Goal: Find specific page/section: Find specific page/section

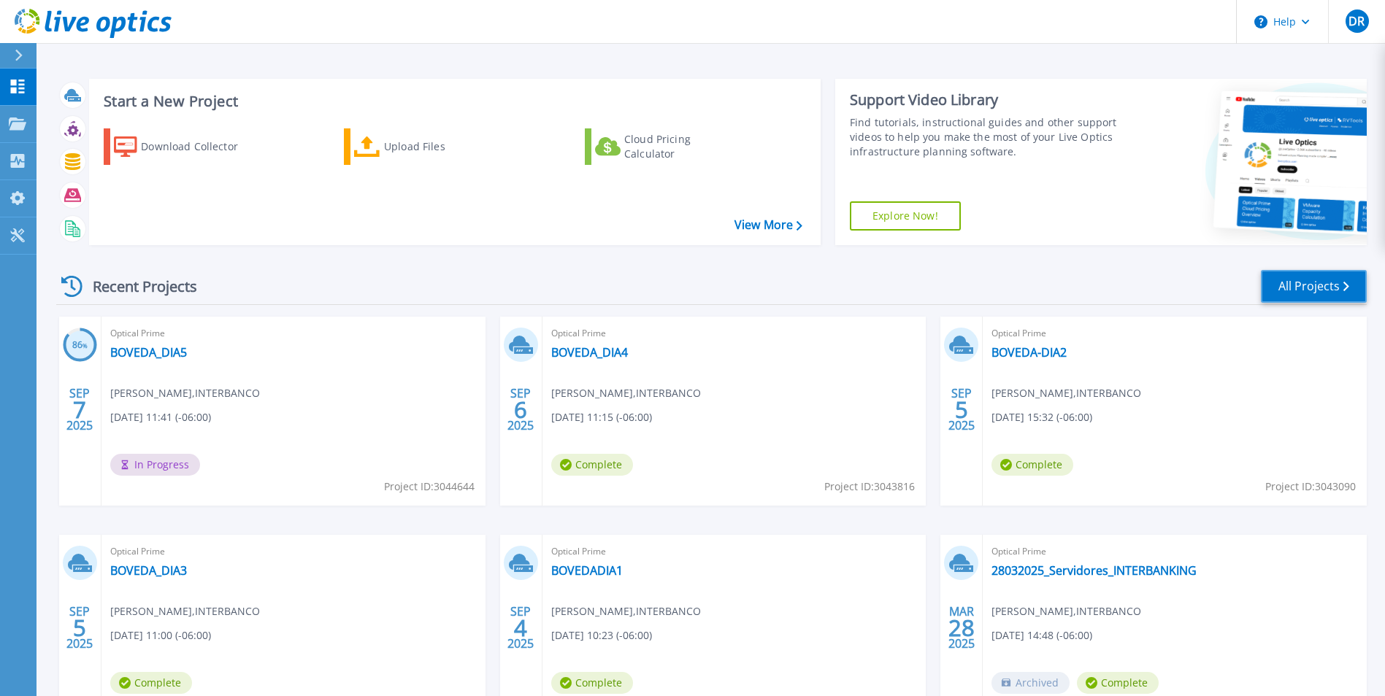
click at [1321, 291] on link "All Projects" at bounding box center [1314, 286] width 106 height 33
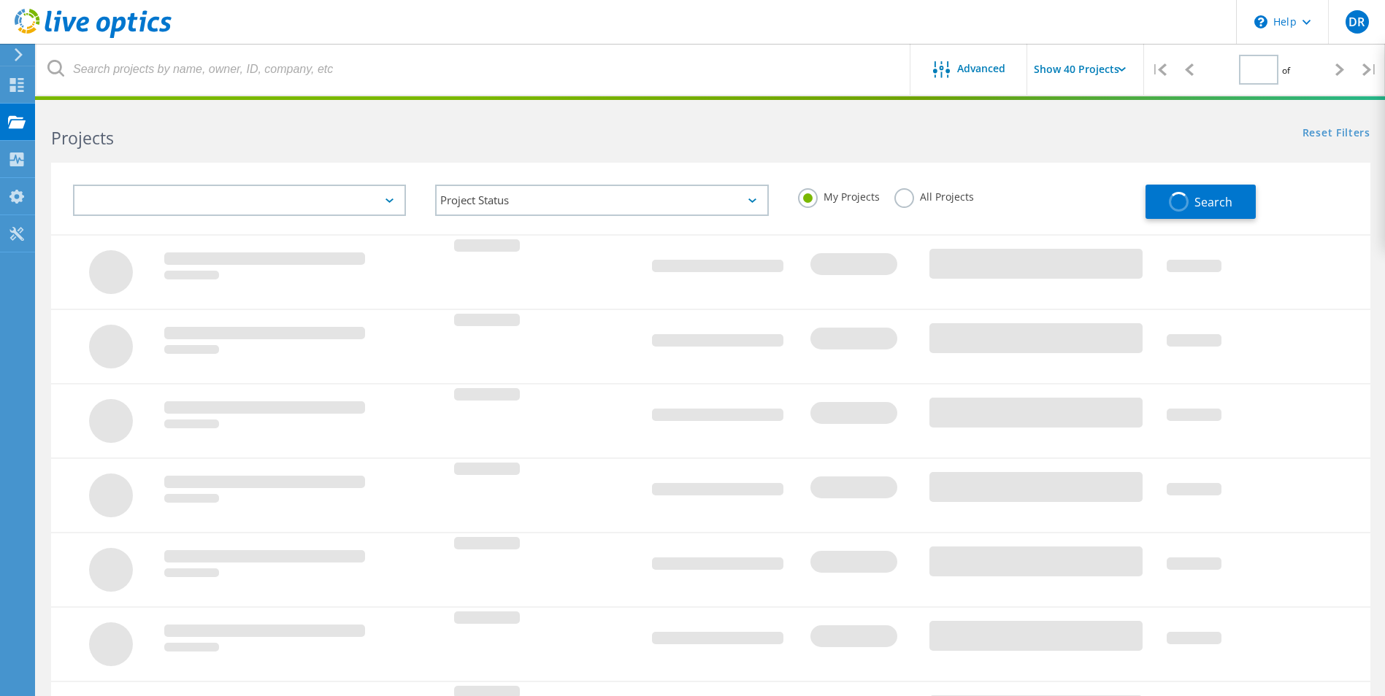
type input "1"
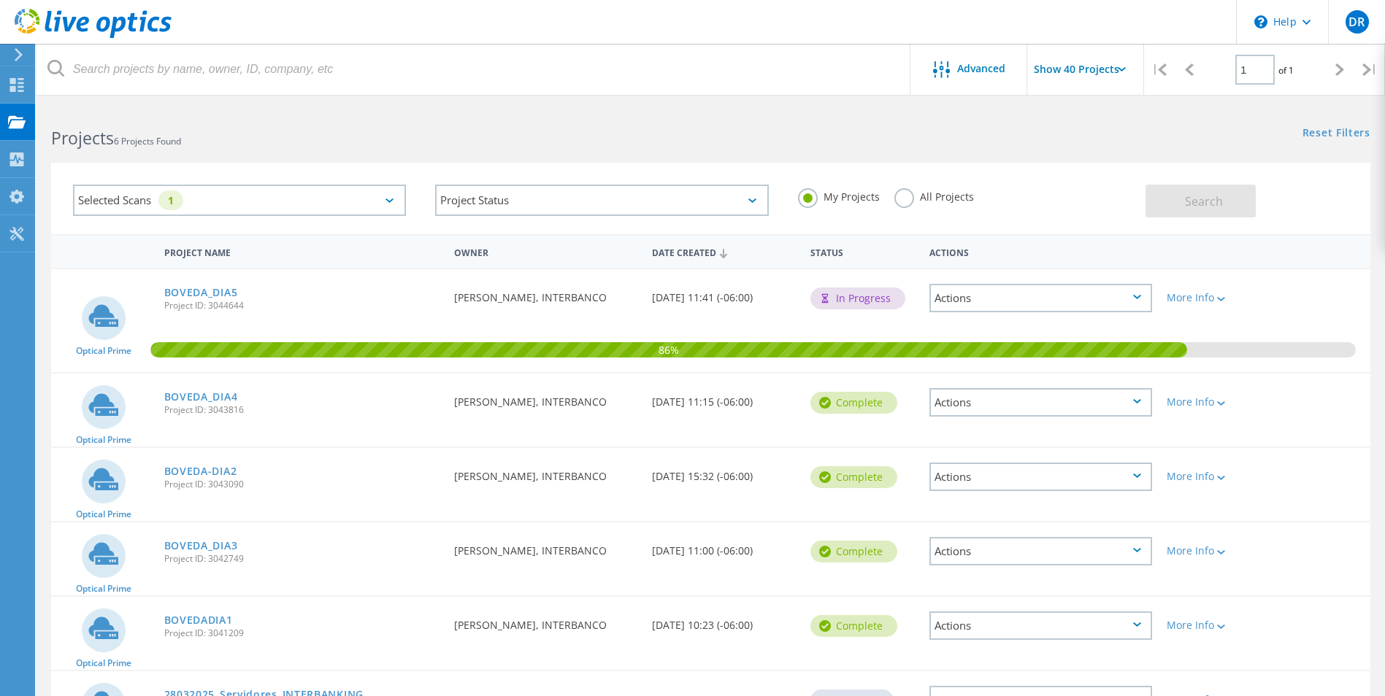
click at [372, 201] on div "Selected Scans 1" at bounding box center [239, 200] width 333 height 31
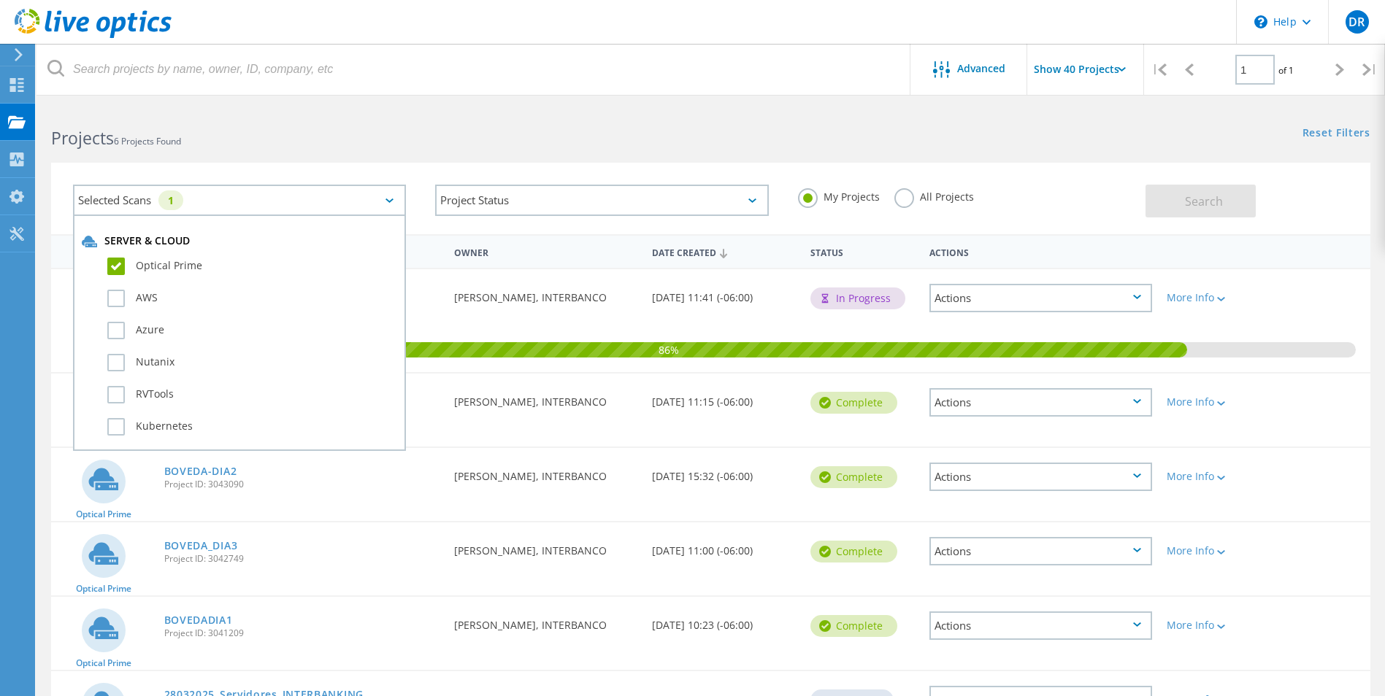
click at [372, 201] on div "Selected Scans 1" at bounding box center [239, 200] width 333 height 31
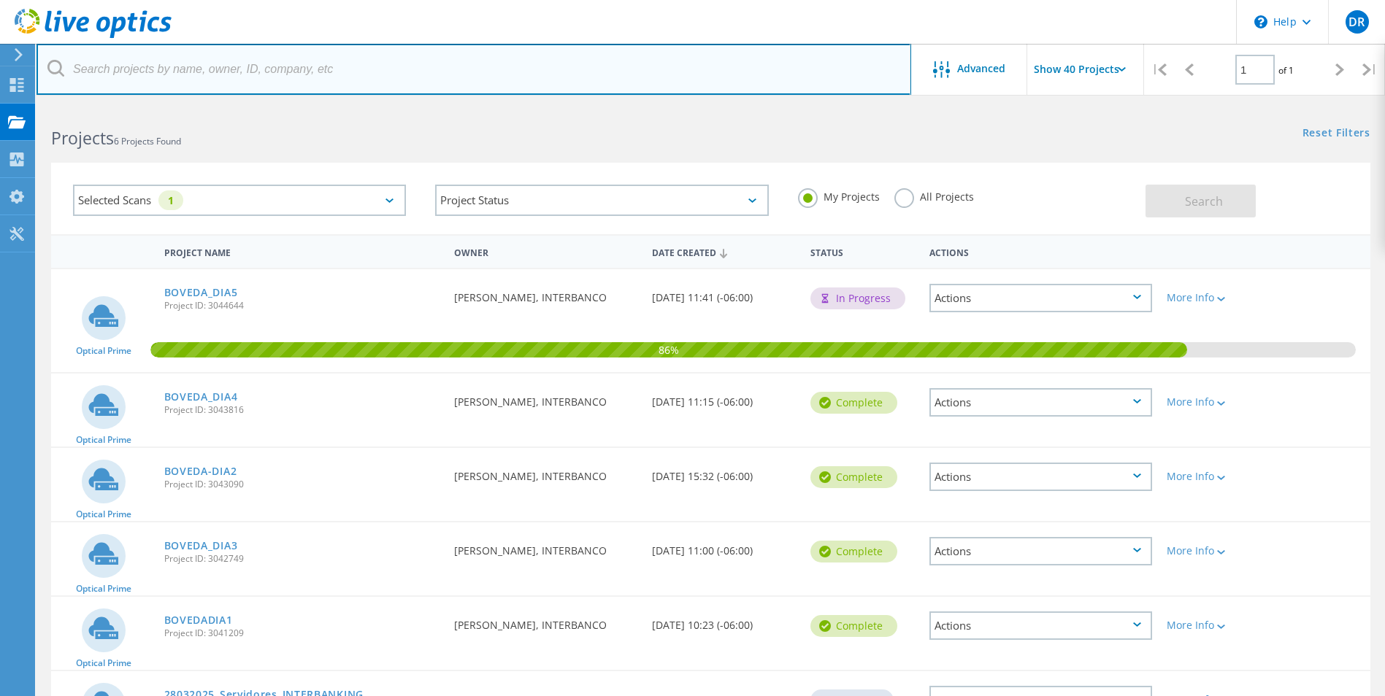
click at [412, 71] on input "text" at bounding box center [474, 69] width 875 height 51
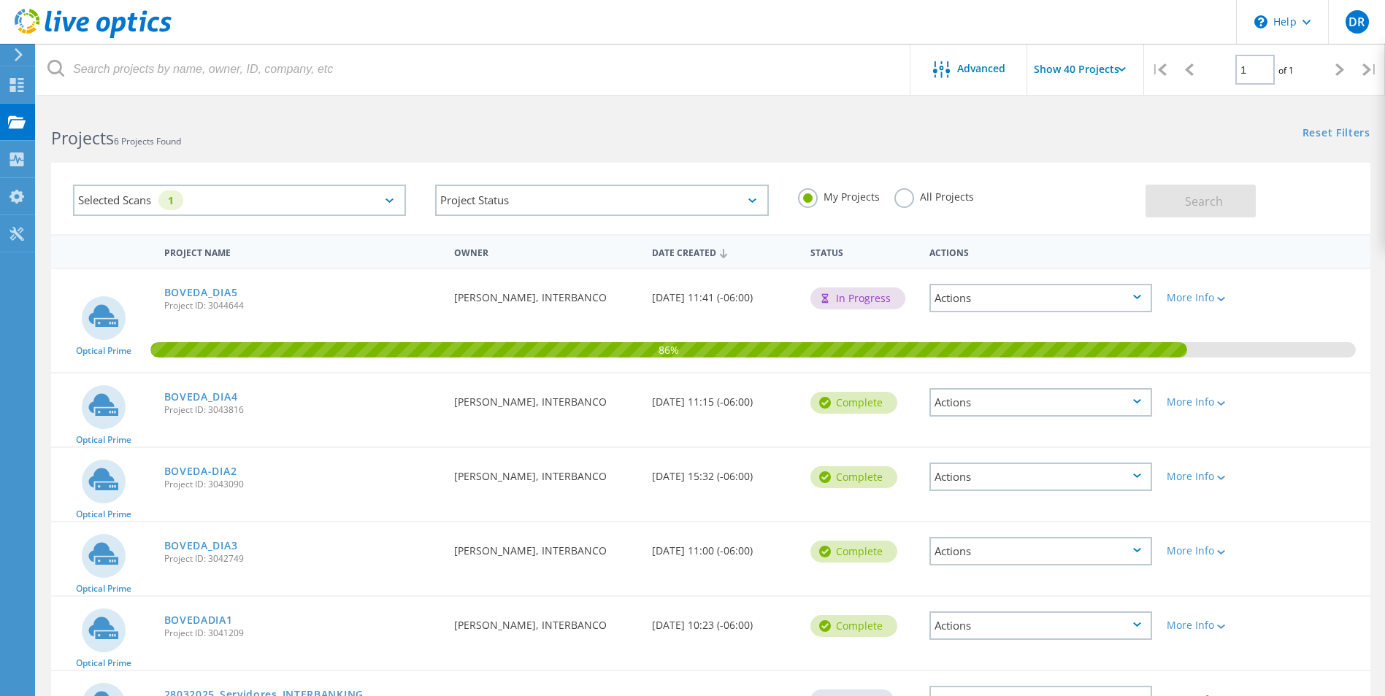
click at [395, 118] on div "Projects 6 Projects Found" at bounding box center [374, 125] width 674 height 39
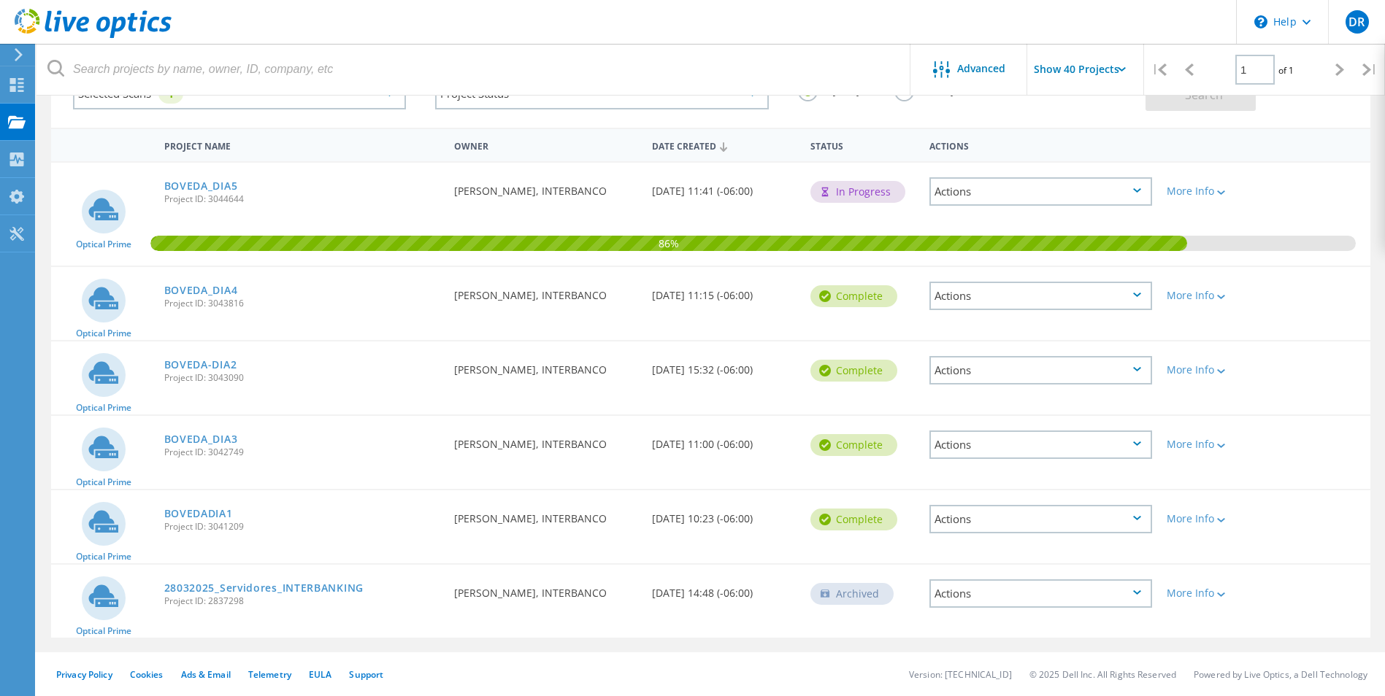
scroll to position [34, 0]
